Goal: Find specific page/section: Find specific page/section

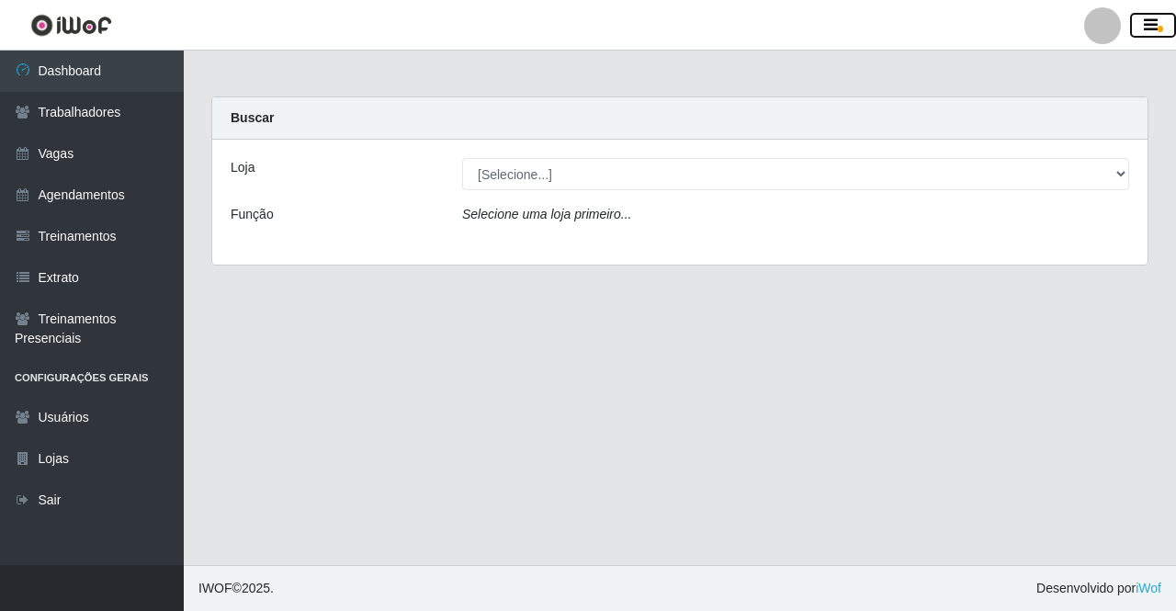
click at [1158, 26] on button "button" at bounding box center [1153, 26] width 46 height 26
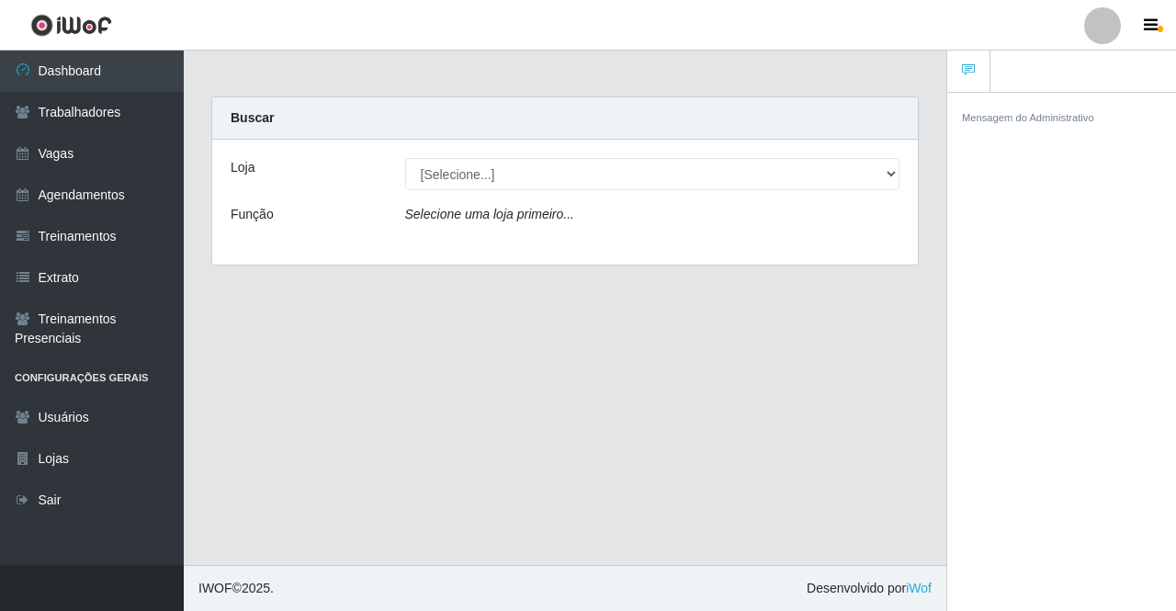
click at [1028, 80] on ul at bounding box center [1061, 72] width 229 height 42
click at [1047, 114] on small "Mensagem do Administrativo" at bounding box center [1028, 117] width 132 height 11
click at [1023, 120] on small "Mensagem do Administrativo" at bounding box center [1028, 117] width 132 height 11
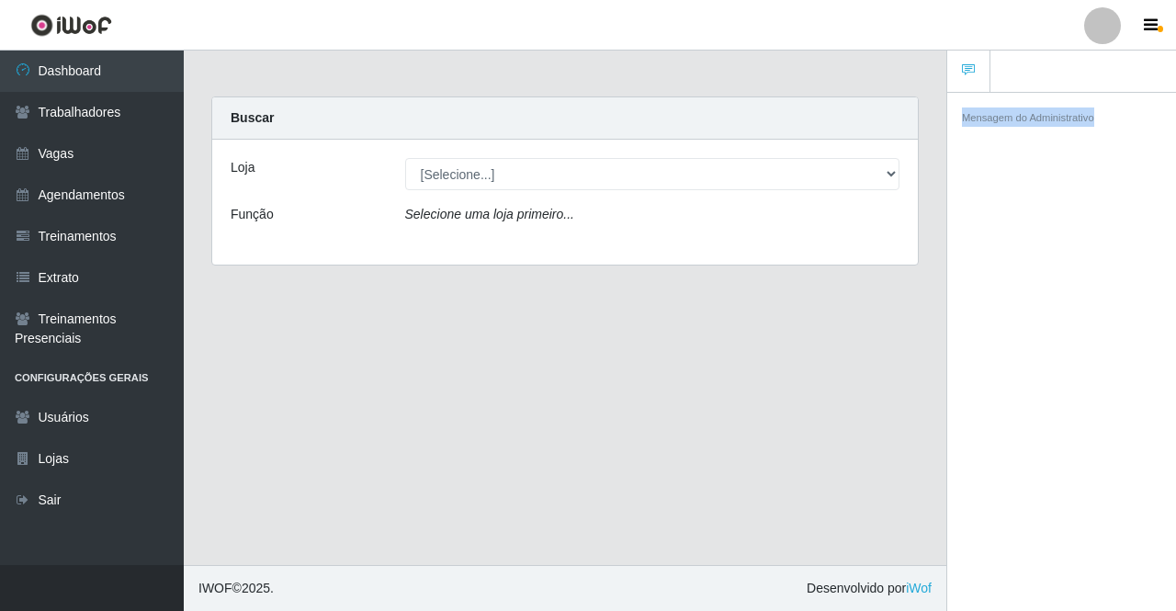
click at [1023, 120] on small "Mensagem do Administrativo" at bounding box center [1028, 117] width 132 height 11
click at [967, 74] on icon at bounding box center [968, 69] width 13 height 13
click at [971, 70] on icon at bounding box center [968, 69] width 13 height 13
click at [1040, 63] on ul at bounding box center [1061, 72] width 229 height 42
click at [1146, 17] on icon "button" at bounding box center [1151, 25] width 14 height 17
